Goal: Task Accomplishment & Management: Use online tool/utility

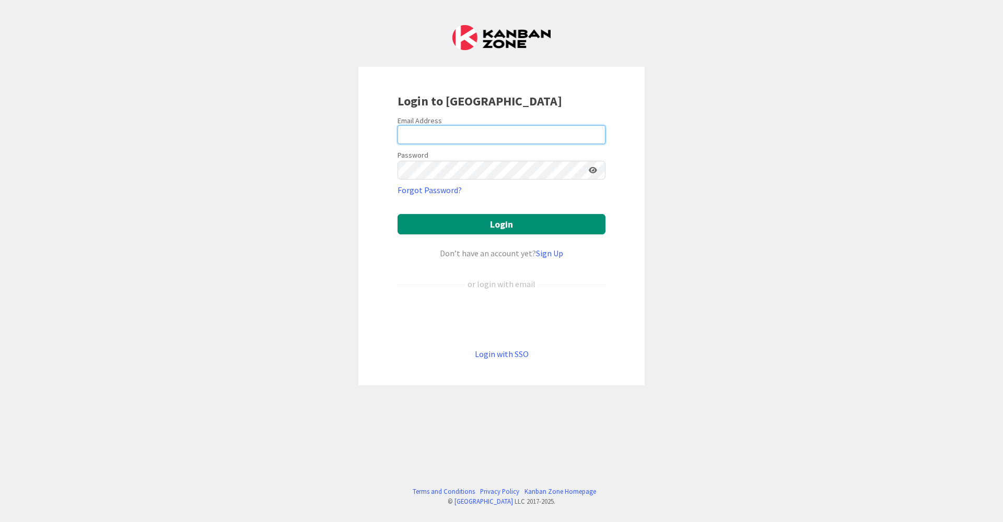
type input "[EMAIL_ADDRESS][DOMAIN_NAME]"
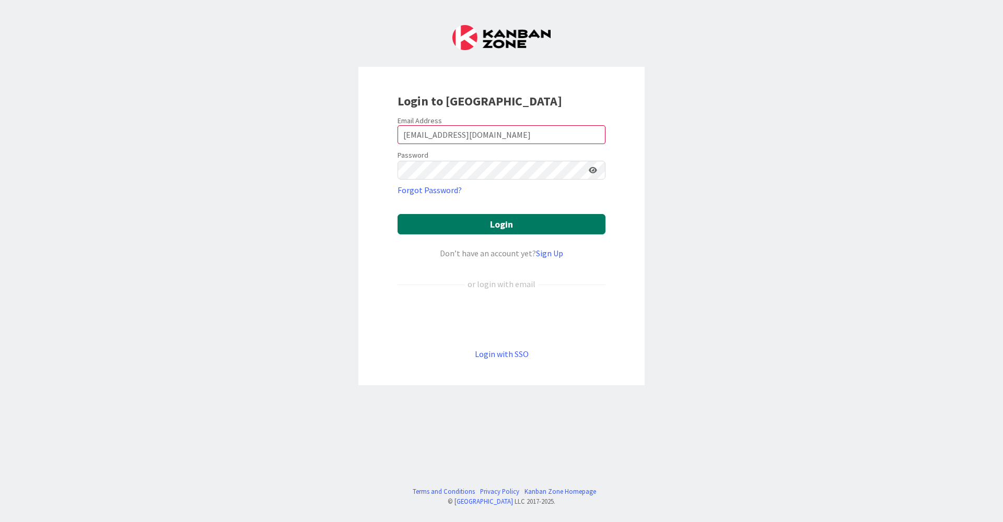
click at [480, 220] on button "Login" at bounding box center [501, 224] width 208 height 20
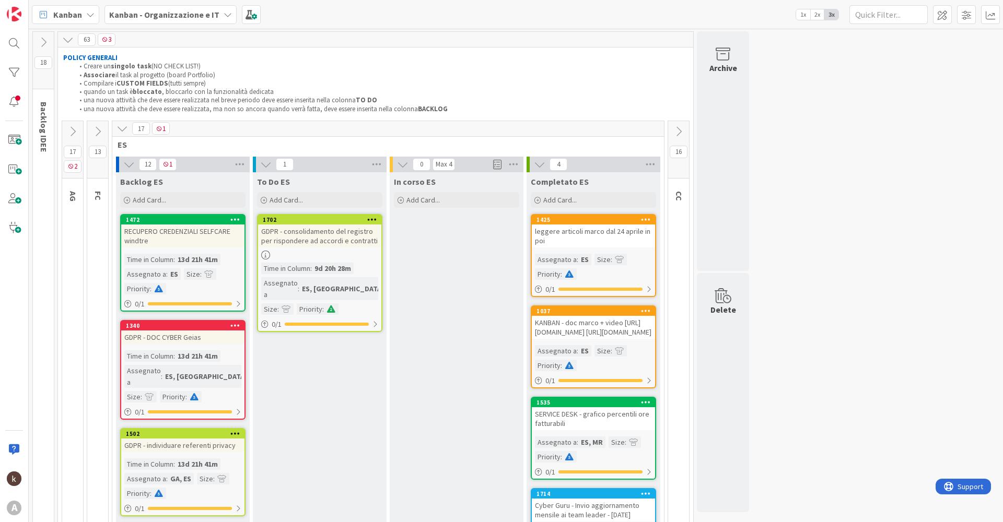
click at [678, 134] on icon at bounding box center [678, 131] width 11 height 11
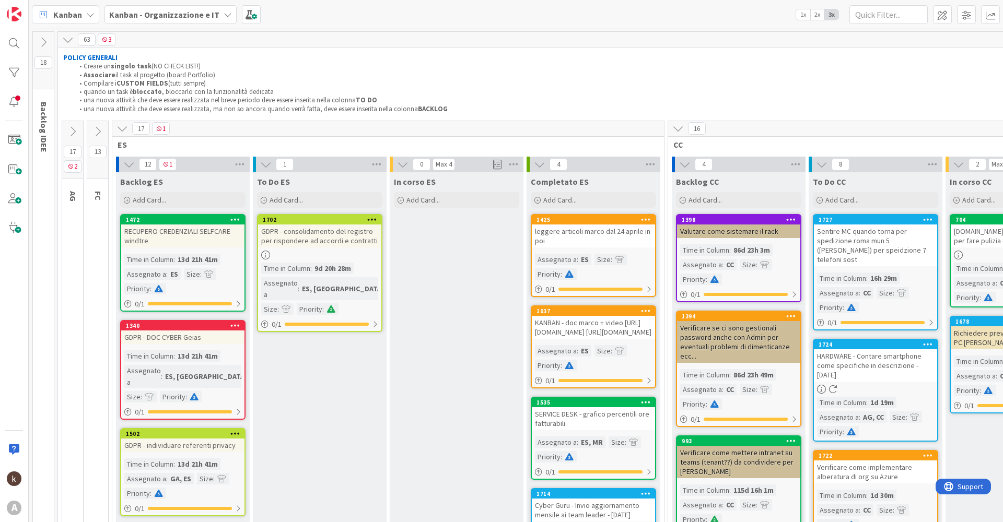
click at [124, 125] on icon at bounding box center [121, 128] width 11 height 11
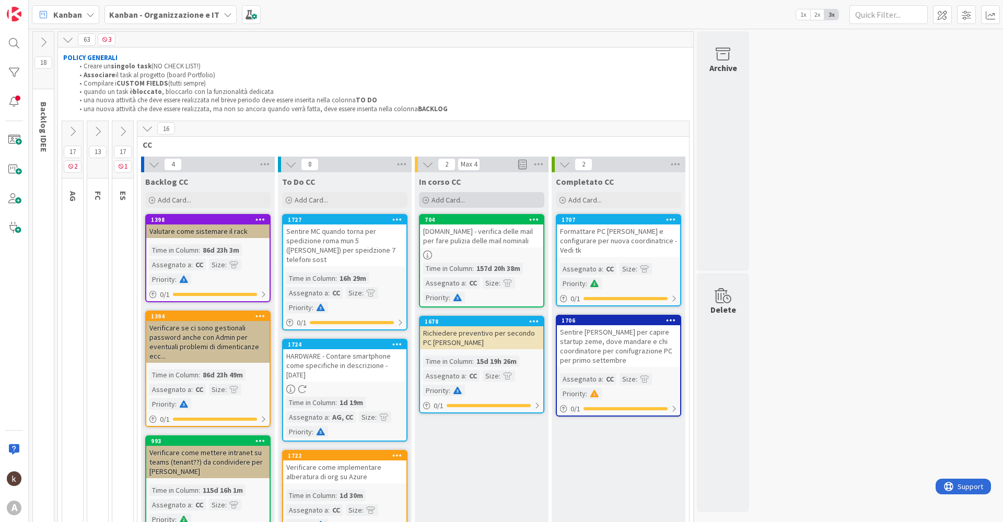
click at [445, 199] on span "Add Card..." at bounding box center [447, 199] width 33 height 9
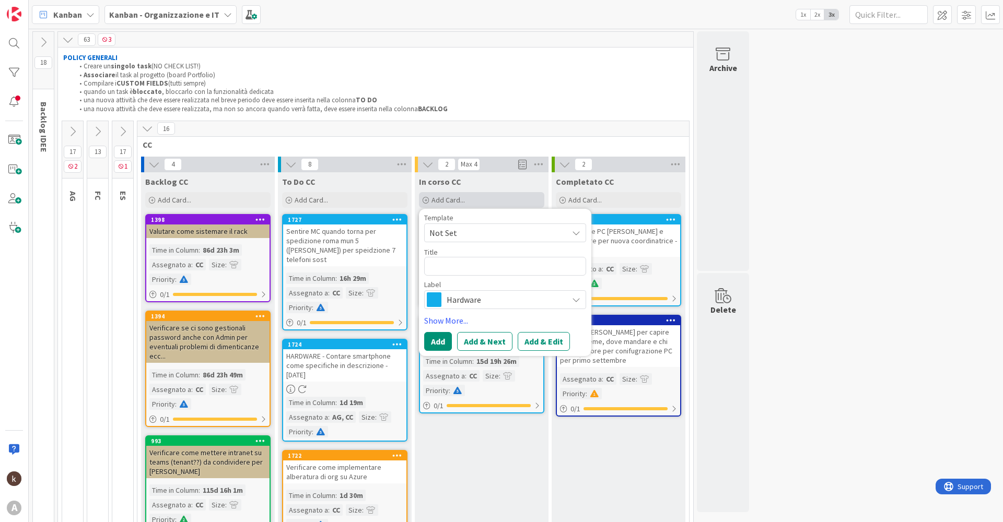
type textarea "x"
type textarea "C"
type textarea "x"
type textarea "Co"
type textarea "x"
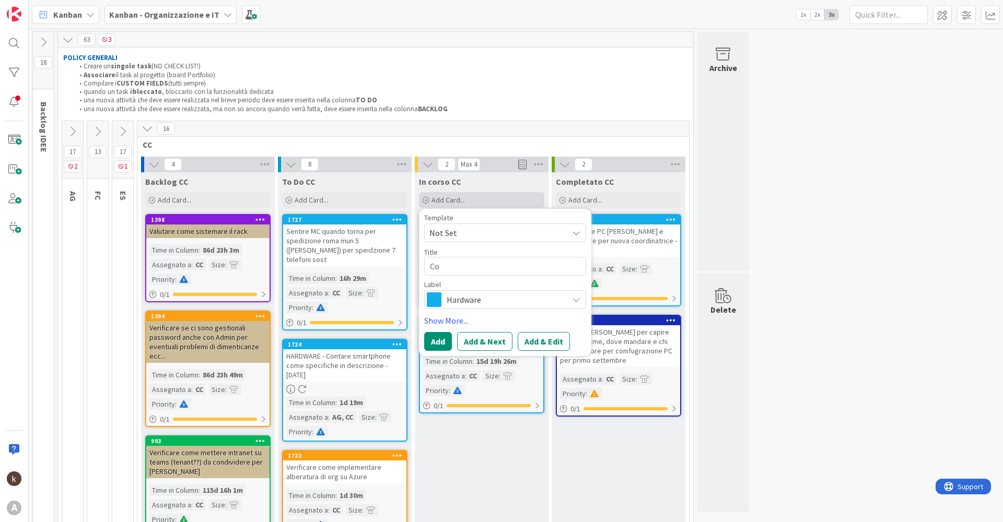
type textarea "Con"
type textarea "x"
type textarea "Conf"
type textarea "x"
type textarea "Confi"
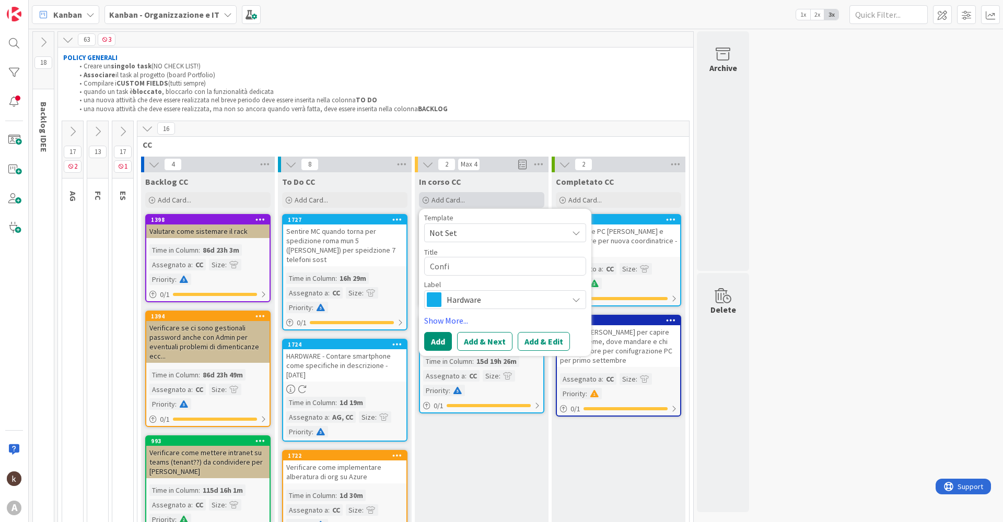
type textarea "x"
type textarea "Configu"
type textarea "x"
type textarea "Configur"
type textarea "x"
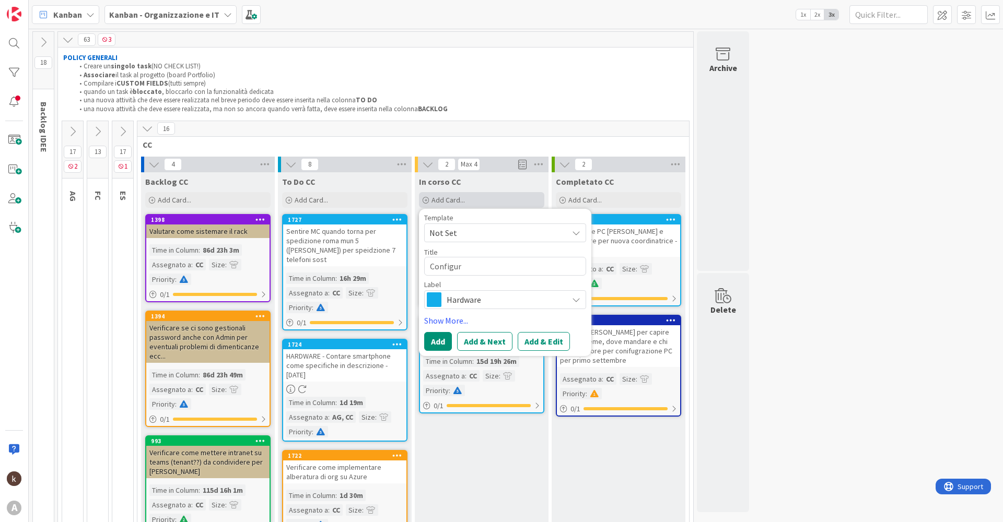
type textarea "Configura"
type textarea "x"
type textarea "Configurar"
type textarea "x"
type textarea "Configurare"
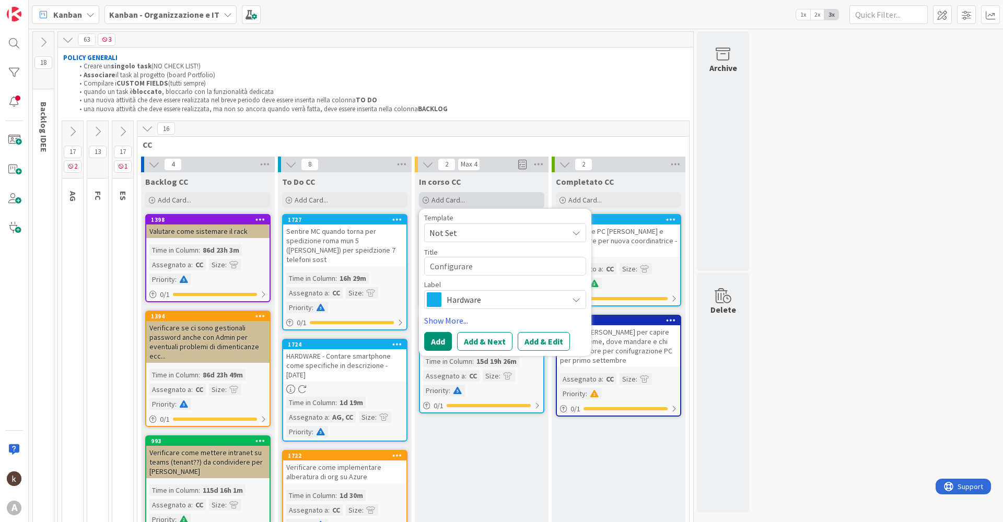
type textarea "x"
type textarea "Configurare"
type textarea "x"
type textarea "Configurare C"
type textarea "x"
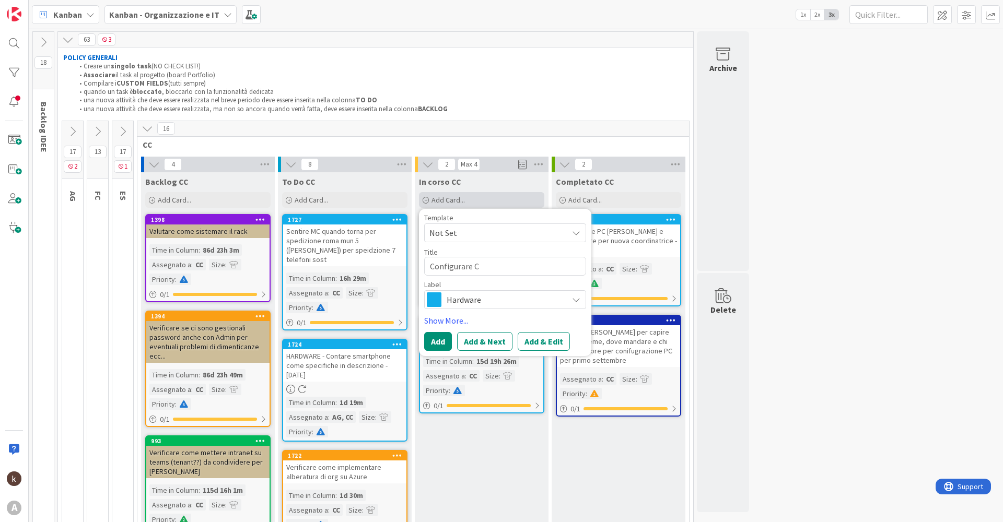
type textarea "Configurare"
type textarea "x"
type textarea "Configurare PC"
type textarea "x"
type textarea "Configurare PC"
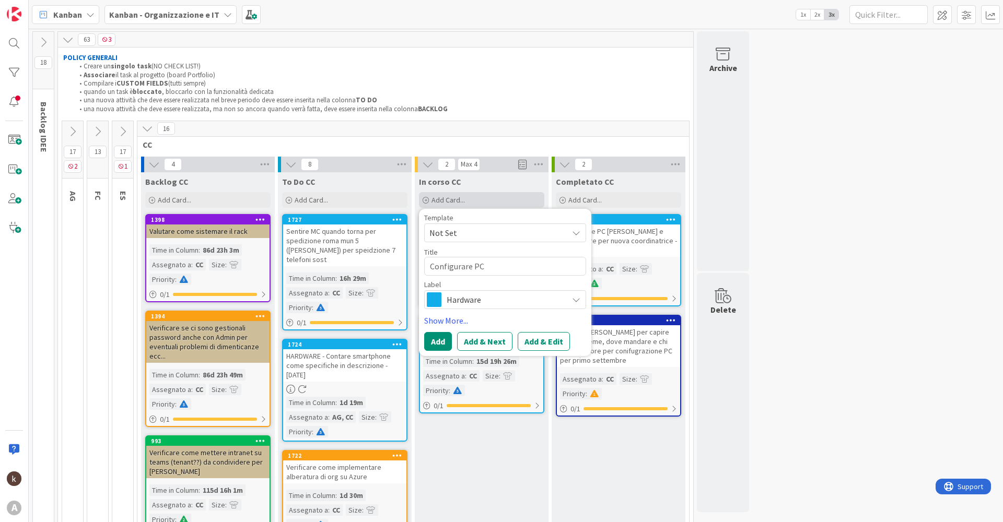
type textarea "x"
type textarea "Configurare PC p"
type textarea "x"
type textarea "Configurare PC pe"
type textarea "x"
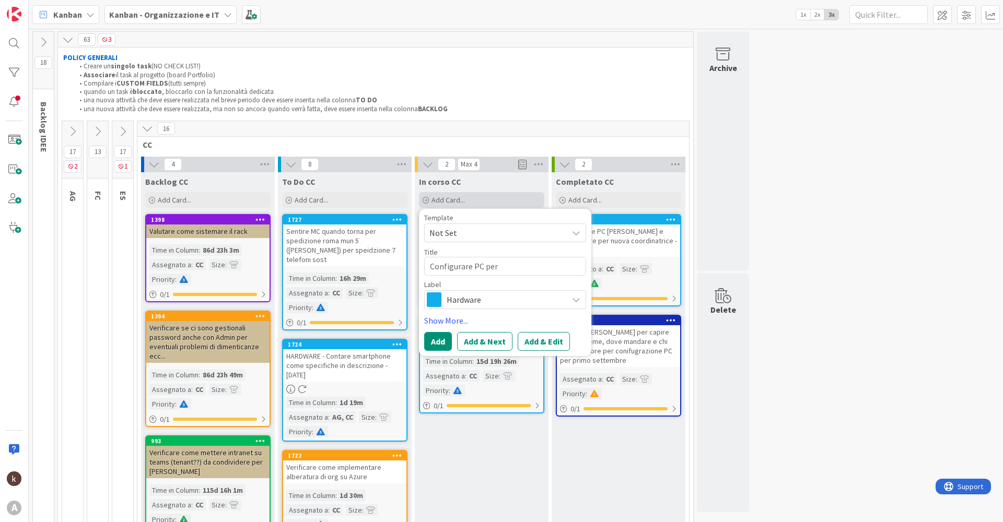
type textarea "Configurare PC per"
type textarea "x"
type textarea "Configurare PC per n"
type textarea "x"
type textarea "Configurare PC per nu"
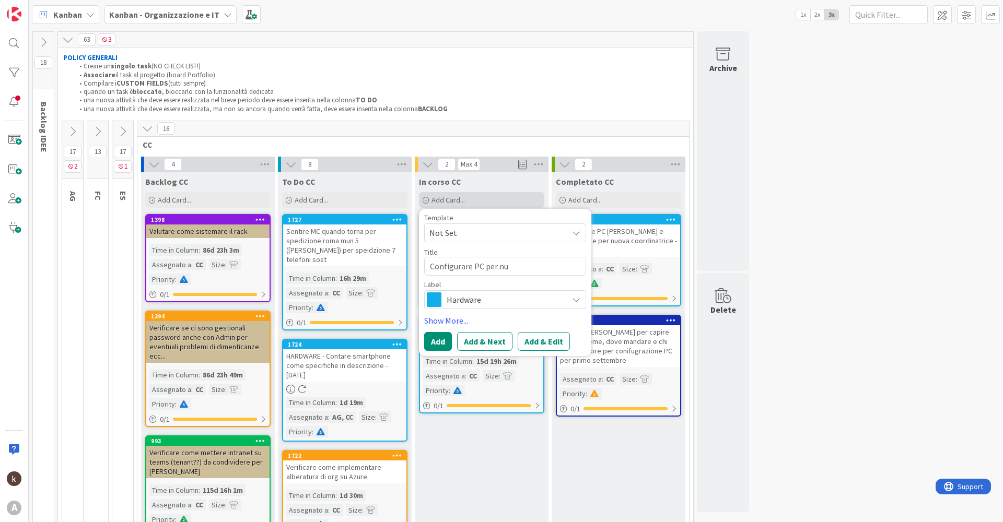
type textarea "x"
type textarea "Configurare PC per n"
type textarea "x"
type textarea "Configurare PC per"
type textarea "x"
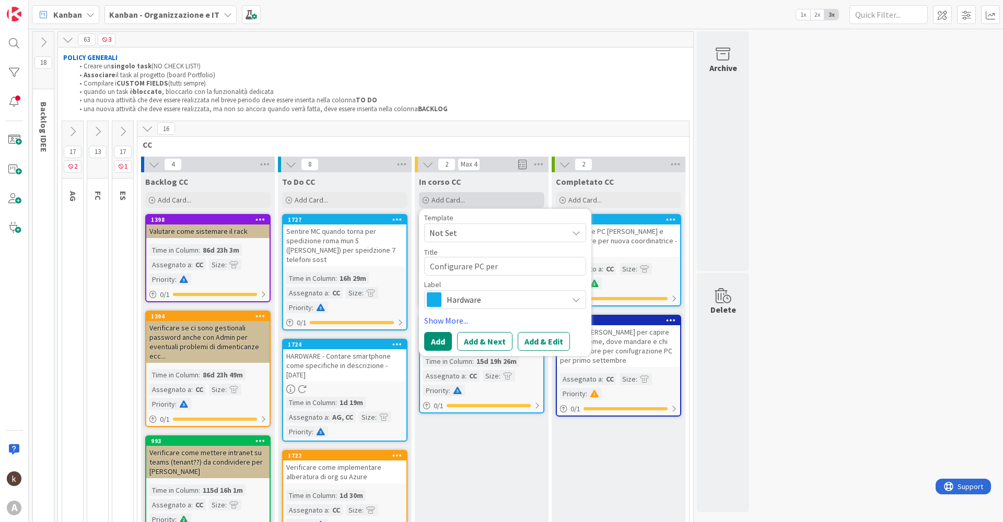
type textarea "Configurare PC per s"
type textarea "x"
type textarea "Configurare PC per sos"
type textarea "x"
type textarea "Configurare PC per sost"
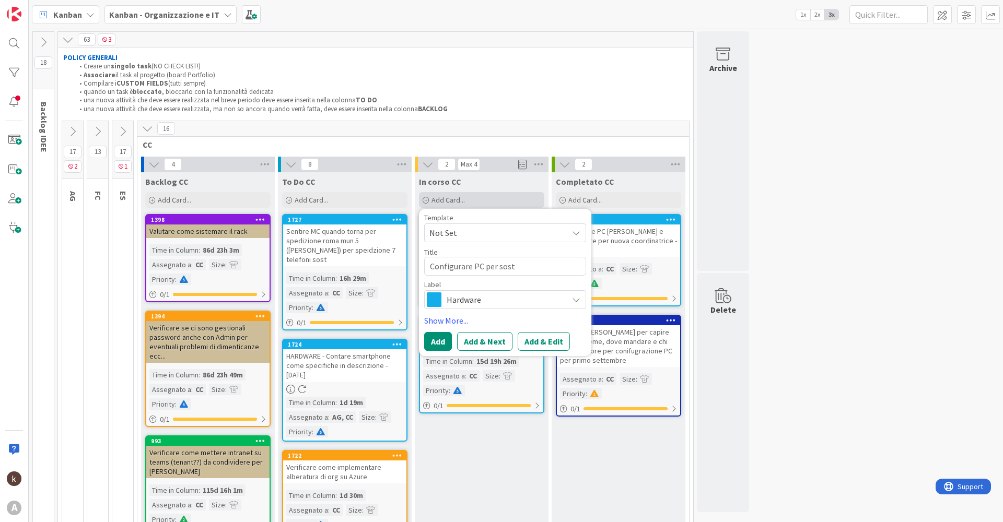
type textarea "x"
type textarea "Configurare PC per sostt"
type textarea "x"
type textarea "Configurare PC per sosttu"
type textarea "x"
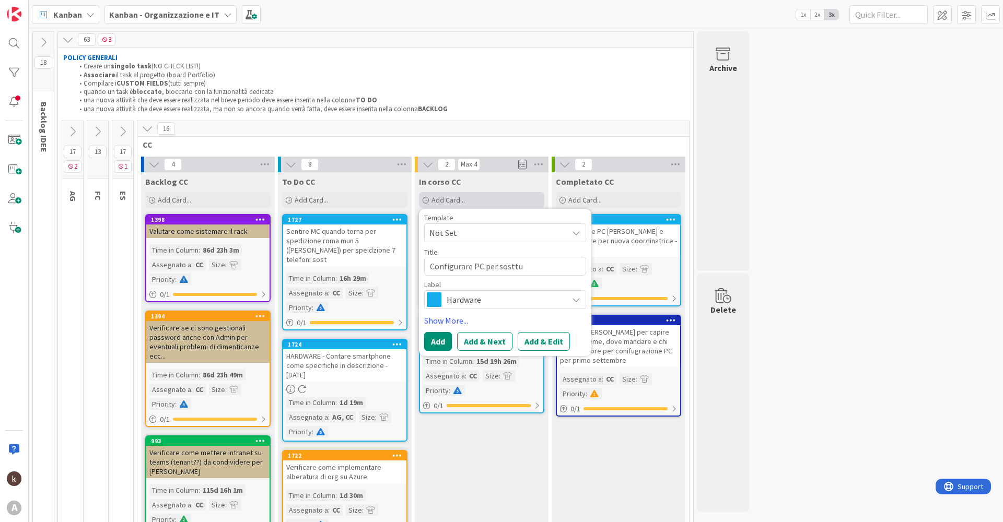
type textarea "Configurare PC per sosttuz"
type textarea "x"
type textarea "Configurare PC per sosttuzi"
type textarea "x"
type textarea "Configurare PC per sosttuzio"
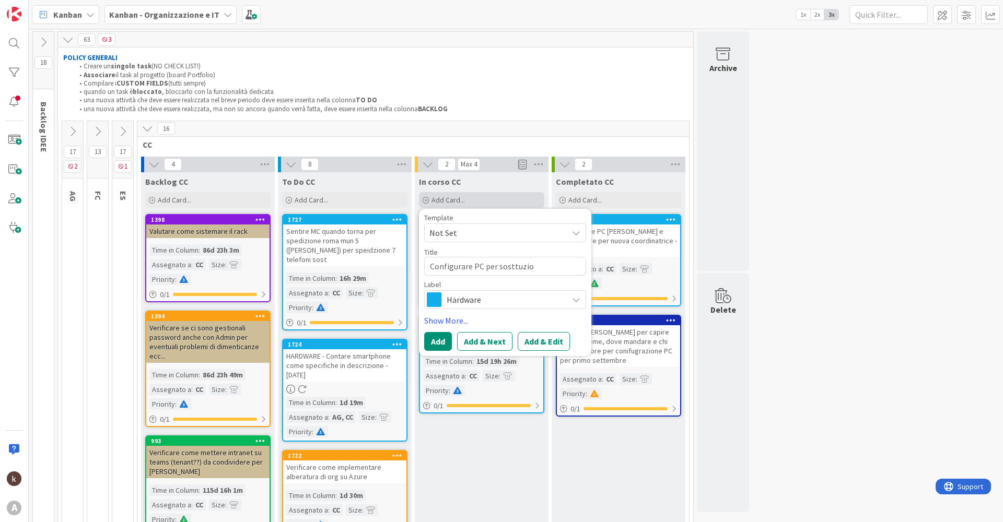
type textarea "x"
type textarea "Configurare PC per sosttuzion"
type textarea "x"
type textarea "Configurare PC per sosttuzione"
type textarea "x"
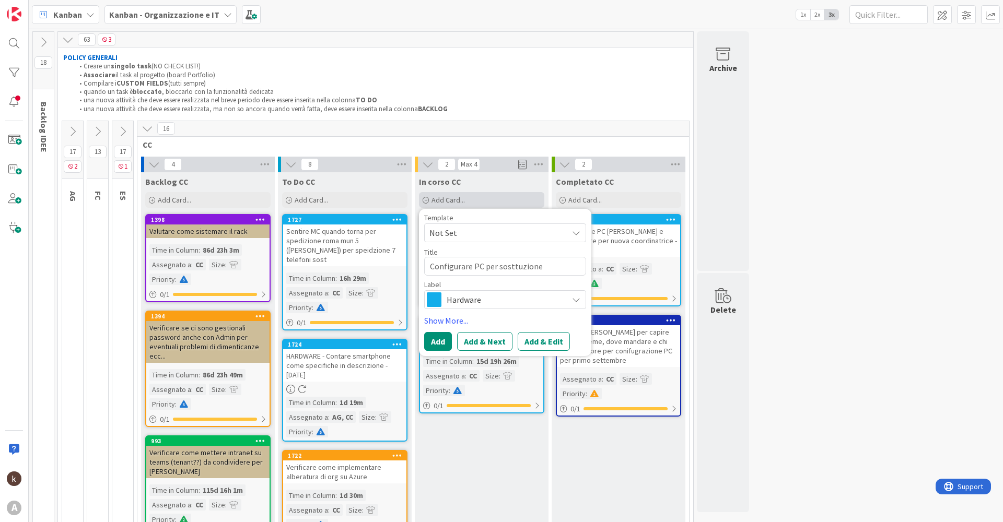
type textarea "Configurare PC per sosttuzion"
type textarea "x"
type textarea "Configurare PC per sosttuzio"
type textarea "x"
type textarea "Configurare PC per sosttuzi"
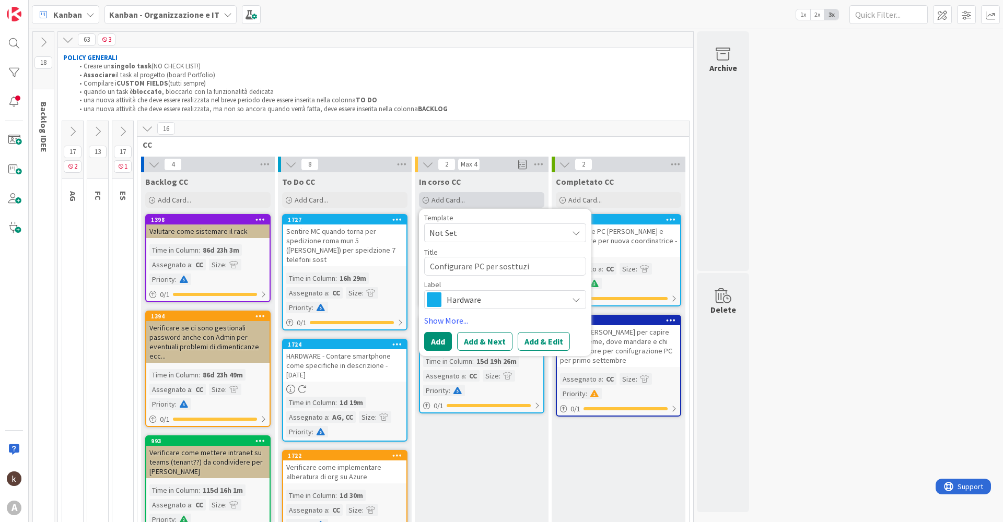
type textarea "x"
type textarea "Configurare PC per sosttuz"
type textarea "x"
type textarea "Configurare PC per sosttu"
type textarea "x"
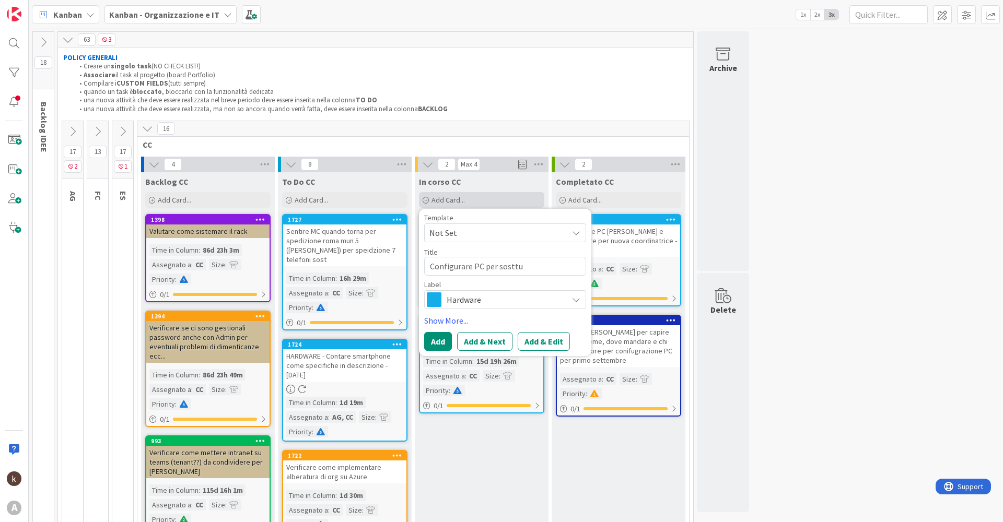
type textarea "Configurare PC per sostt"
type textarea "x"
type textarea "Configurare PC per sost"
type textarea "x"
type textarea "Configurare PC per sost."
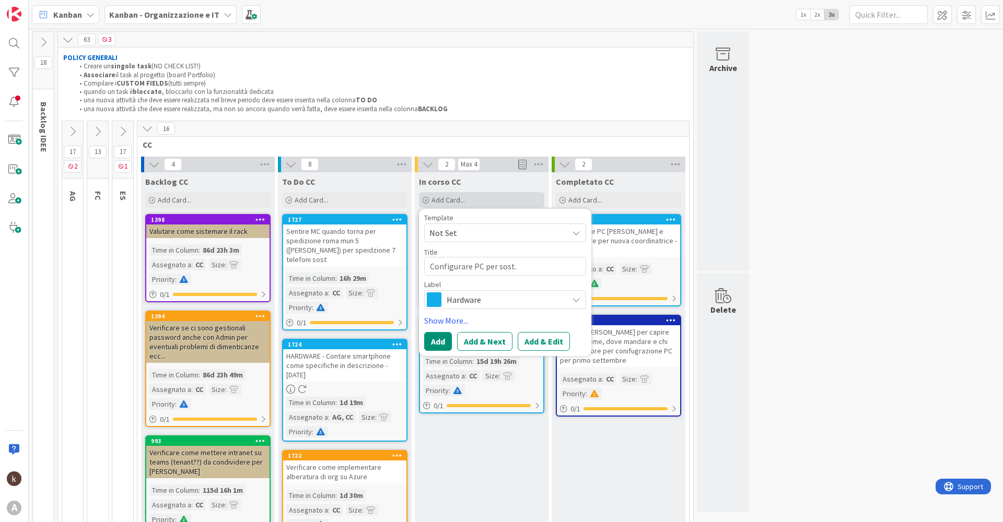
type textarea "x"
type textarea "Configurare PC per sost."
type textarea "x"
type textarea "Configurare PC per sost. d"
type textarea "x"
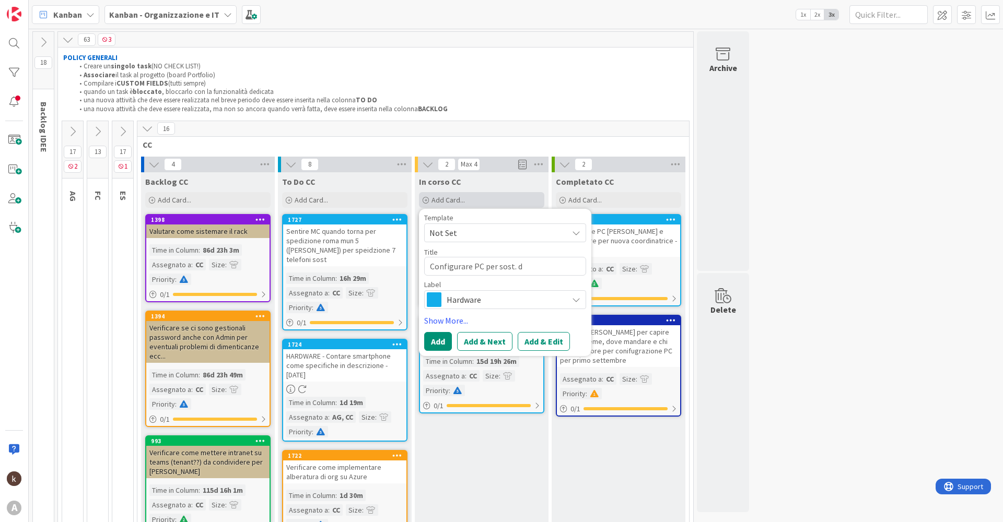
type textarea "Configurare PC per sost. de"
type textarea "x"
type textarea "Configurare PC per sost. del"
type textarea "x"
type textarea "Configurare PC per sost. de"
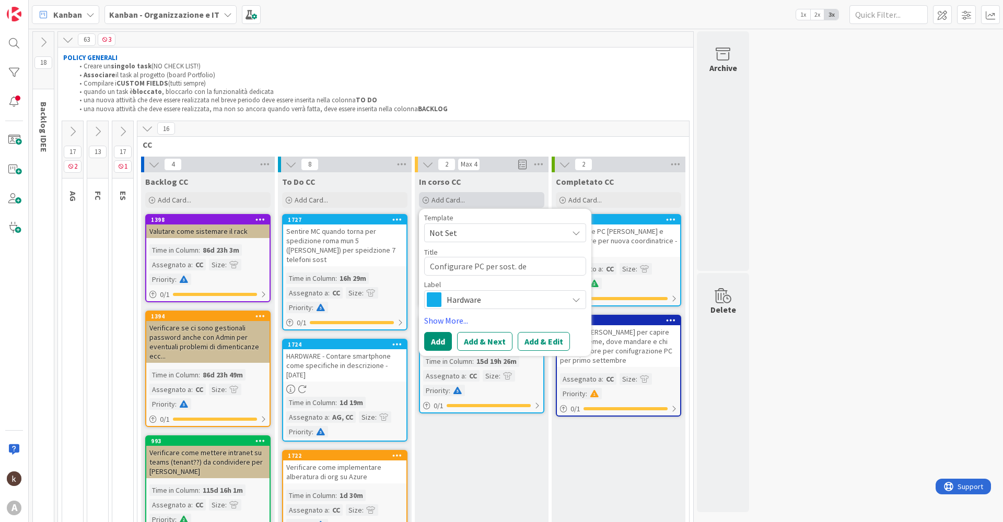
type textarea "x"
type textarea "Configurare PC per sost. d"
type textarea "x"
type textarea "Configurare PC per sost."
type textarea "x"
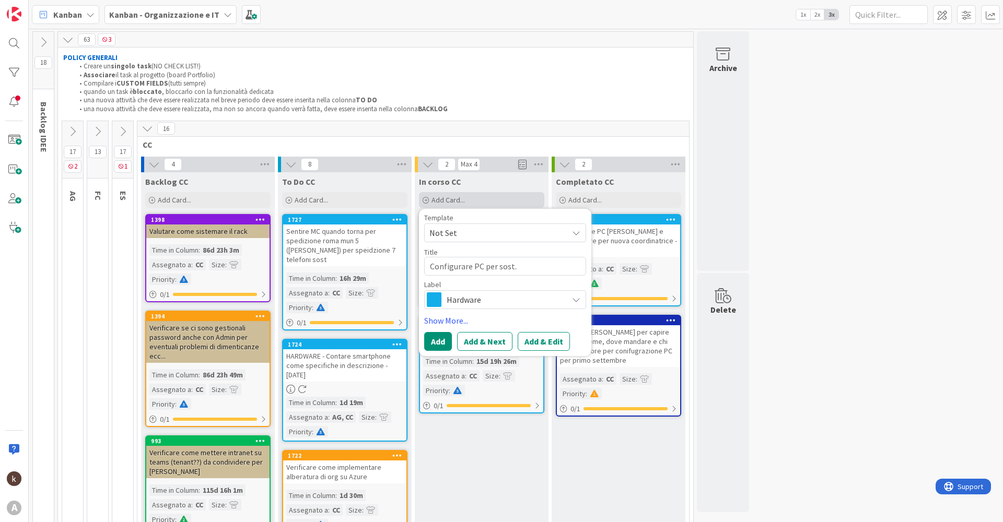
type textarea "Configurare PC per sost. D"
type textarea "x"
type textarea "Configurare PC per sost. De"
type textarea "x"
type textarea "Configurare PC per sost. Del"
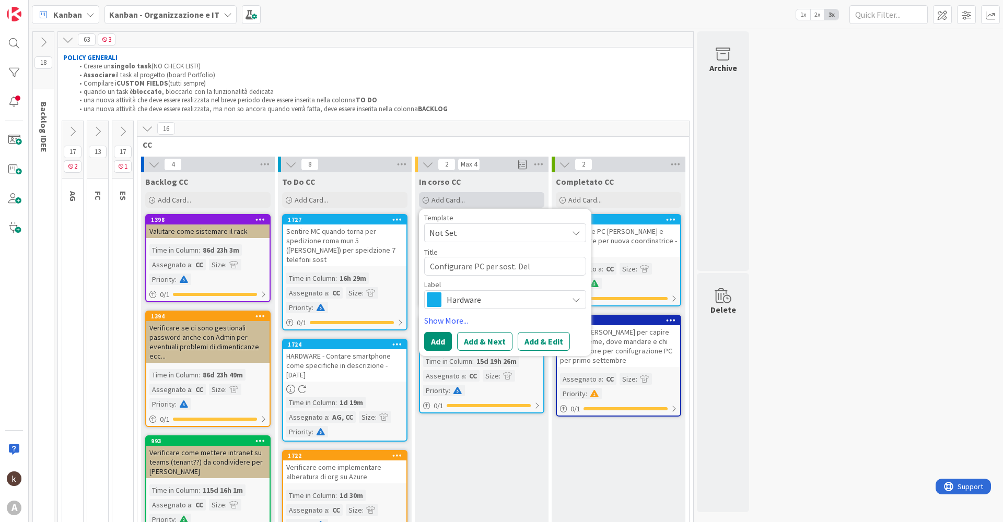
type textarea "x"
type textarea "Configurare PC per sost. Del"
type textarea "x"
type textarea "Configurare PC per sost. Del V"
type textarea "x"
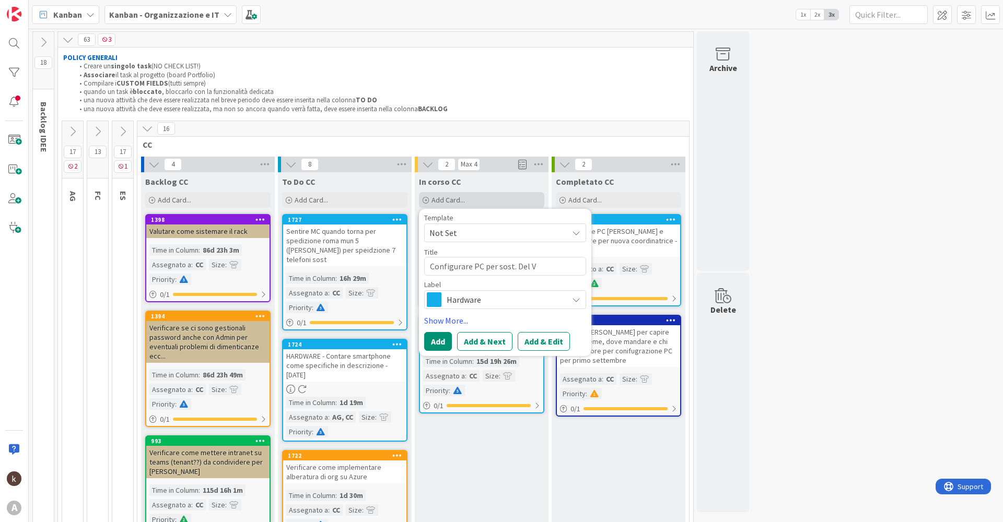
type textarea "Configurare PC per sost. Del Ve"
type textarea "x"
type textarea "Configurare PC per sost. Del Vec"
type textarea "x"
type textarea "Configurare PC per sost. Del Vecch"
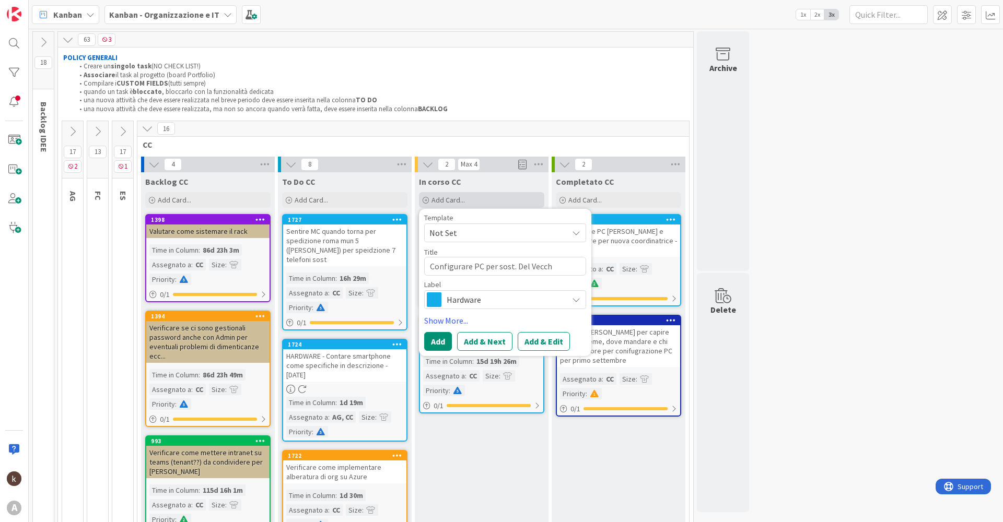
type textarea "x"
type textarea "Configurare PC per sost. Del Vecchi"
type textarea "x"
type textarea "Configurare PC per sost. [GEOGRAPHIC_DATA]"
click at [532, 342] on button "Add & Edit" at bounding box center [543, 341] width 52 height 19
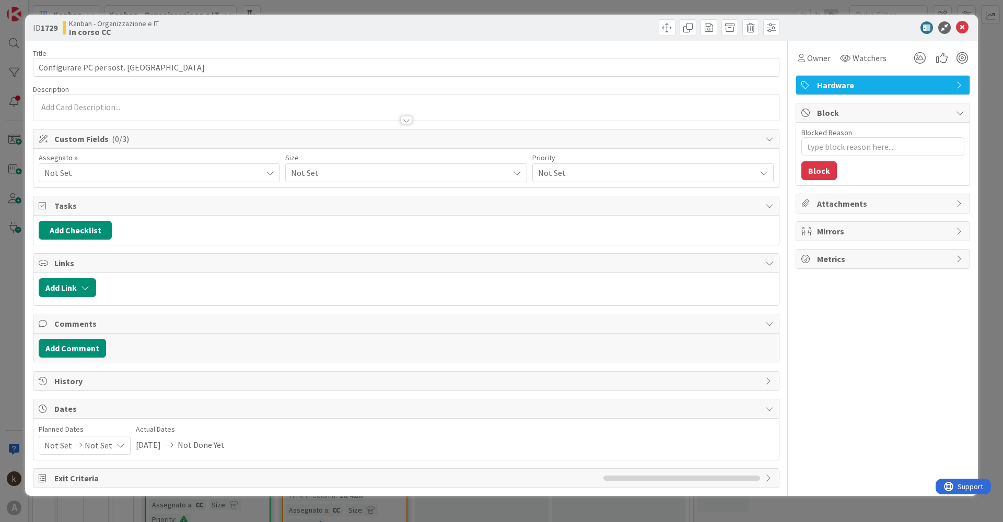
click at [120, 179] on span "Not Set" at bounding box center [152, 173] width 217 height 13
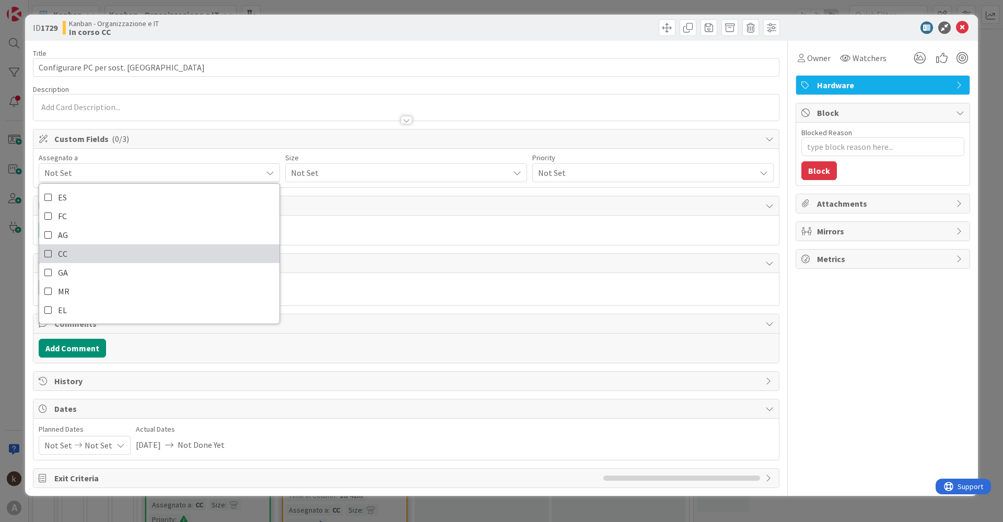
click at [107, 253] on link "CC" at bounding box center [159, 253] width 240 height 19
click at [350, 181] on div "Not Set" at bounding box center [405, 172] width 241 height 19
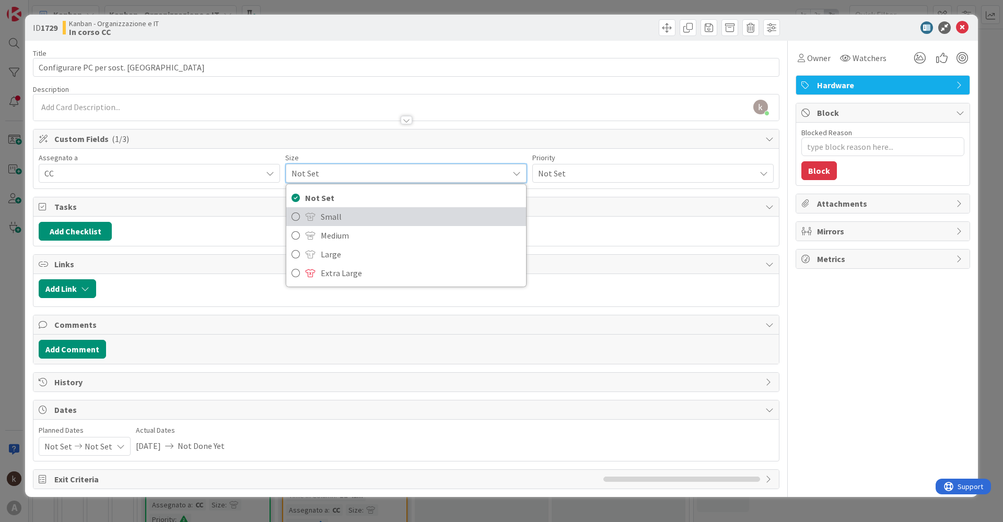
click at [334, 218] on span "Small" at bounding box center [420, 217] width 199 height 16
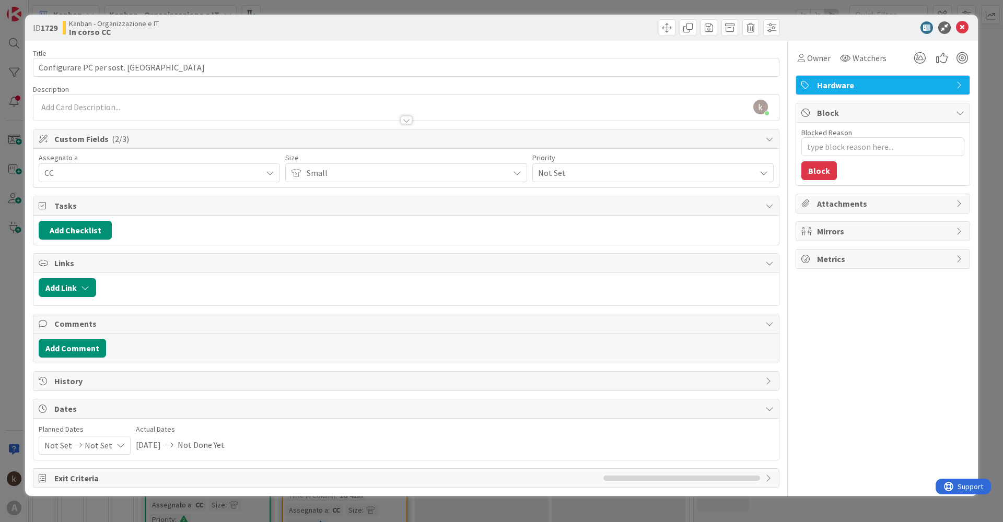
click at [646, 173] on span "Not Set" at bounding box center [644, 173] width 212 height 15
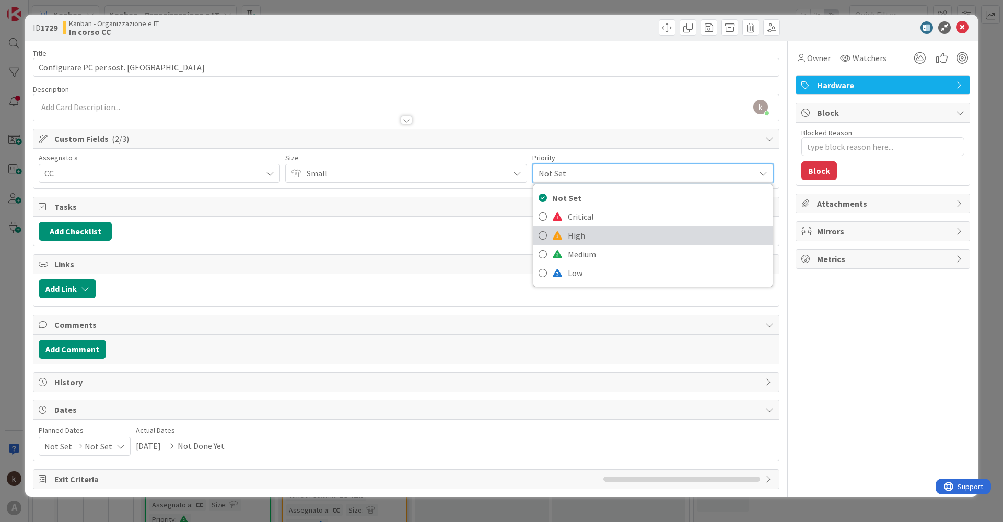
click at [605, 241] on span "High" at bounding box center [667, 236] width 199 height 16
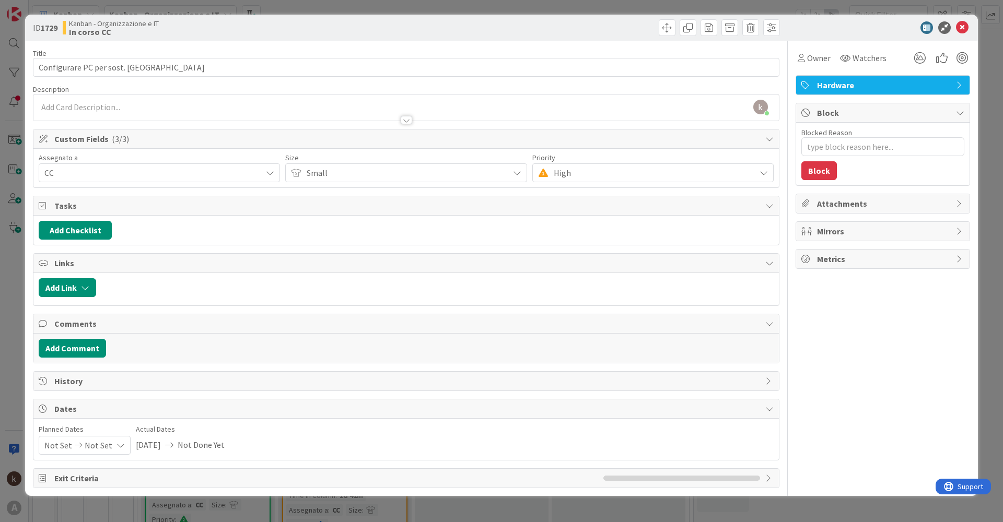
type textarea "x"
click at [82, 285] on icon "button" at bounding box center [85, 288] width 8 height 8
click at [132, 348] on span "Current Board" at bounding box center [108, 352] width 117 height 15
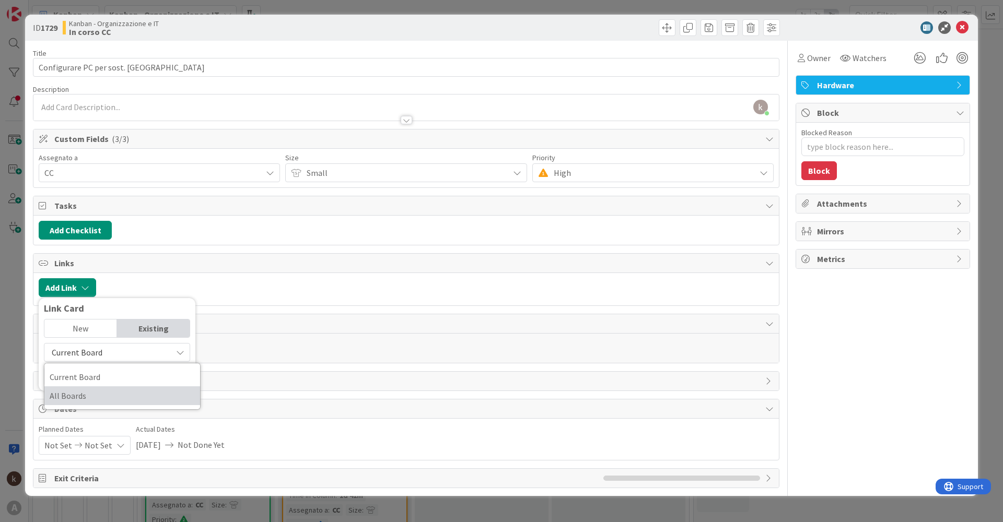
click at [117, 393] on span "All Boards" at bounding box center [122, 396] width 145 height 16
click at [110, 380] on input "text" at bounding box center [117, 376] width 146 height 19
type input "attività"
click at [89, 351] on span "All Boards" at bounding box center [108, 352] width 117 height 15
click at [96, 370] on span "Current Board" at bounding box center [122, 377] width 145 height 16
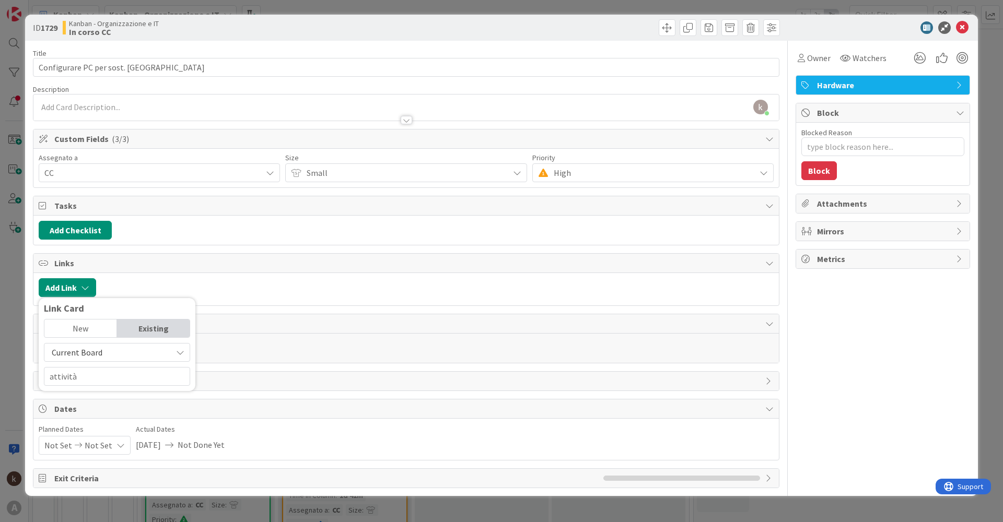
click at [91, 351] on span "Current Board" at bounding box center [77, 352] width 51 height 10
click at [93, 394] on span "All Boards" at bounding box center [122, 396] width 145 height 16
click at [97, 367] on div "All Boards Current Board All Boards attività" at bounding box center [117, 364] width 146 height 43
click at [96, 377] on input "attività" at bounding box center [117, 376] width 146 height 19
click at [100, 428] on span "à tattiche" at bounding box center [118, 431] width 36 height 10
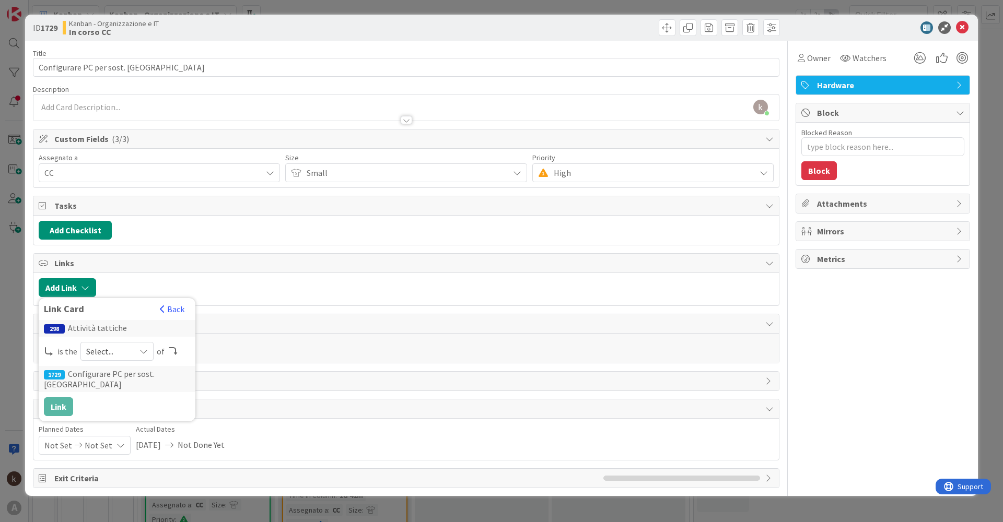
click at [114, 353] on span "Select..." at bounding box center [108, 351] width 44 height 15
click at [115, 378] on span "parent" at bounding box center [172, 376] width 118 height 16
click at [62, 409] on button "Link" at bounding box center [58, 406] width 29 height 19
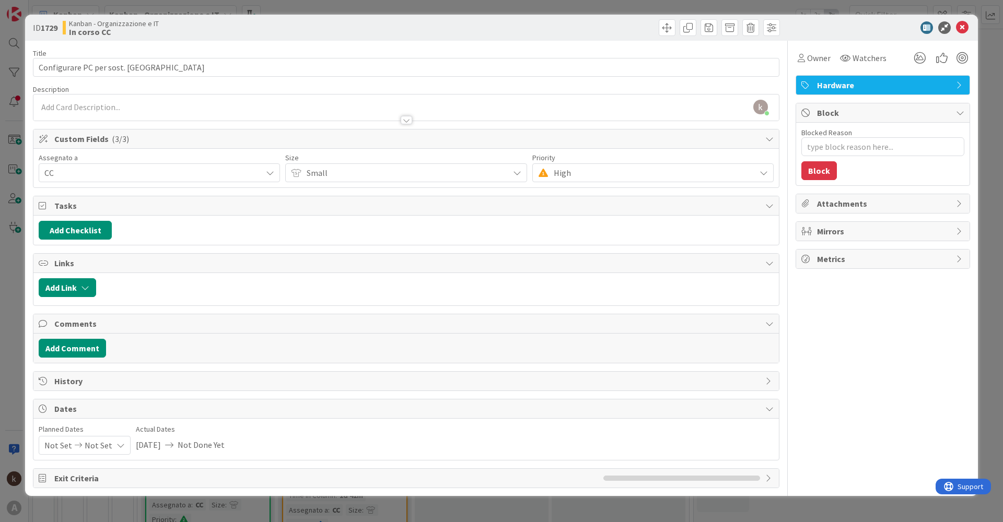
type textarea "x"
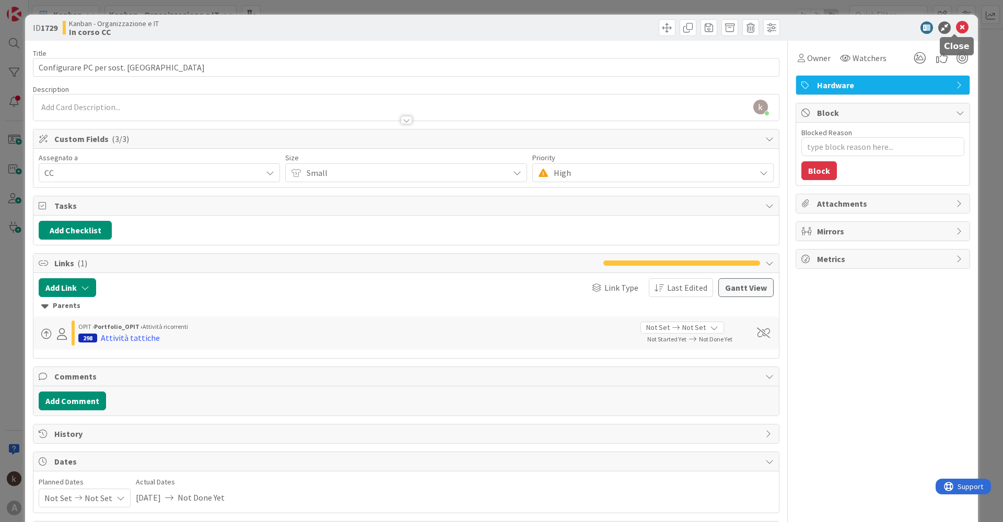
click at [956, 29] on icon at bounding box center [962, 27] width 13 height 13
